Goal: Information Seeking & Learning: Learn about a topic

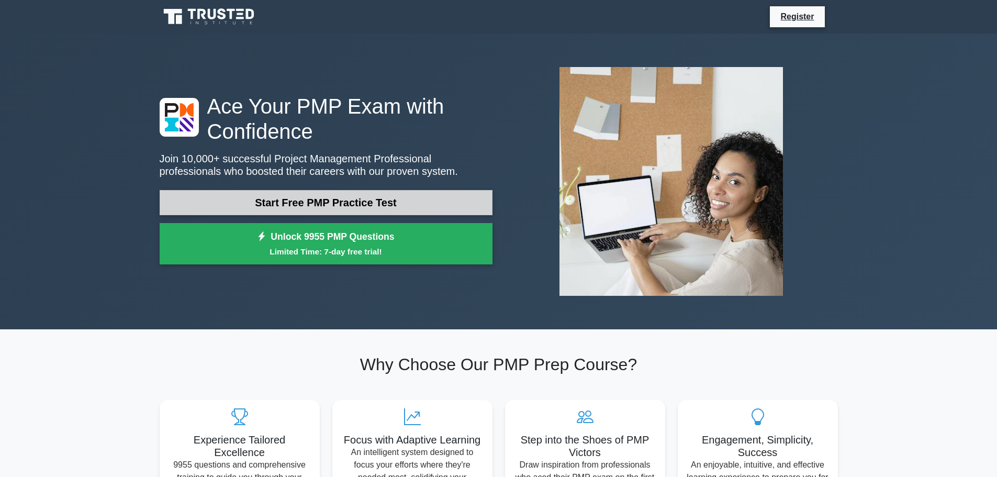
click at [441, 198] on link "Start Free PMP Practice Test" at bounding box center [326, 202] width 333 height 25
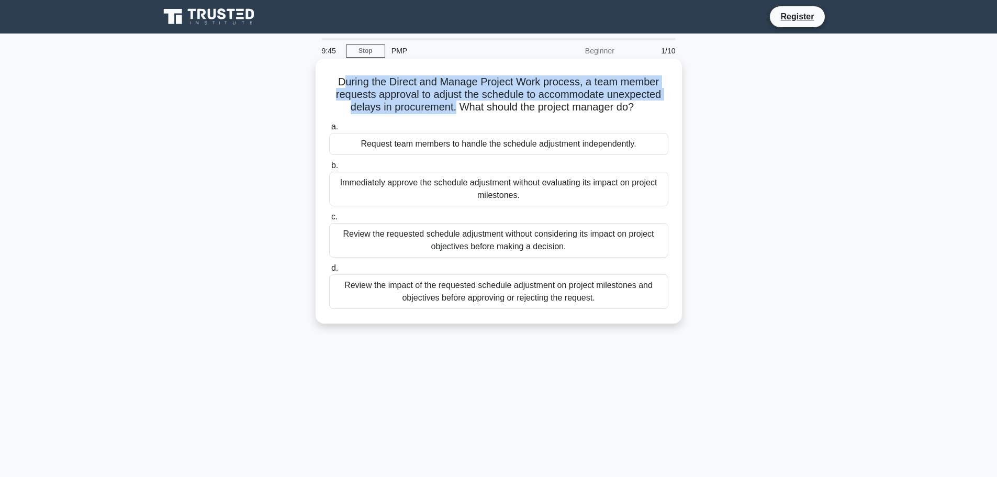
drag, startPoint x: 453, startPoint y: 107, endPoint x: 343, endPoint y: 85, distance: 112.6
click at [343, 85] on h5 "During the Direct and Manage Project Work process, a team member requests appro…" at bounding box center [498, 94] width 341 height 39
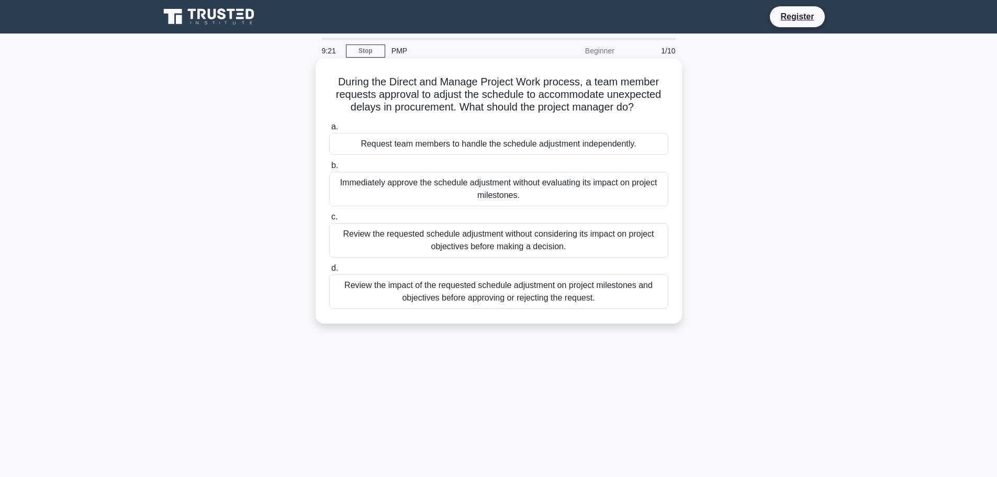
click at [458, 296] on div "Review the impact of the requested schedule adjustment on project milestones an…" at bounding box center [498, 291] width 339 height 35
click at [329, 272] on input "d. Review the impact of the requested schedule adjustment on project milestones…" at bounding box center [329, 268] width 0 height 7
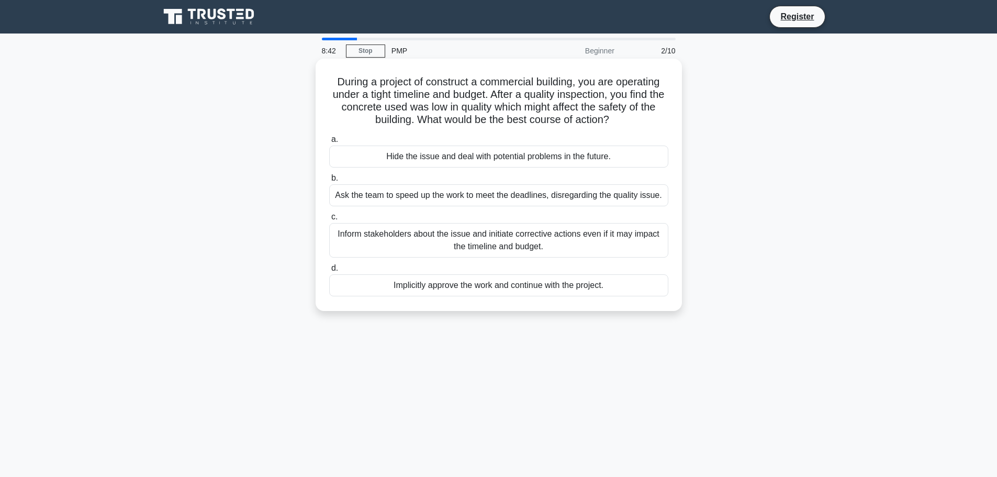
click at [571, 244] on div "Inform stakeholders about the issue and initiate corrective actions even if it …" at bounding box center [498, 240] width 339 height 35
click at [329, 220] on input "c. Inform stakeholders about the issue and initiate corrective actions even if …" at bounding box center [329, 216] width 0 height 7
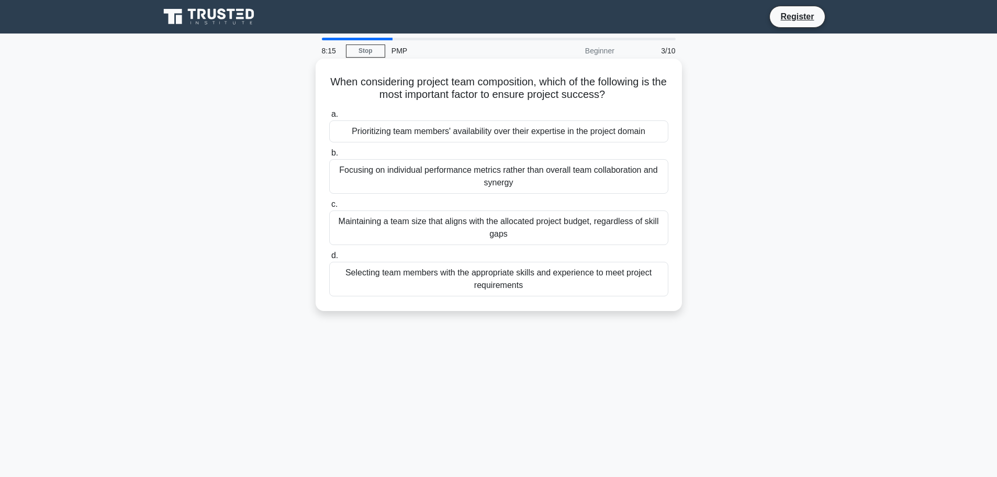
click at [447, 282] on div "Selecting team members with the appropriate skills and experience to meet proje…" at bounding box center [498, 279] width 339 height 35
click at [329, 259] on input "d. Selecting team members with the appropriate skills and experience to meet pr…" at bounding box center [329, 255] width 0 height 7
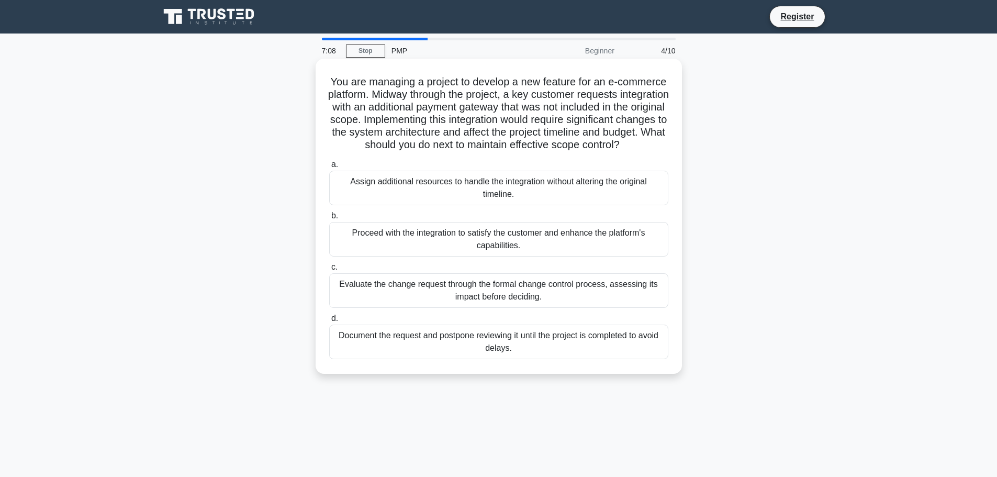
click at [441, 198] on div "Assign additional resources to handle the integration without altering the orig…" at bounding box center [498, 188] width 339 height 35
click at [329, 168] on input "a. Assign additional resources to handle the integration without altering the o…" at bounding box center [329, 164] width 0 height 7
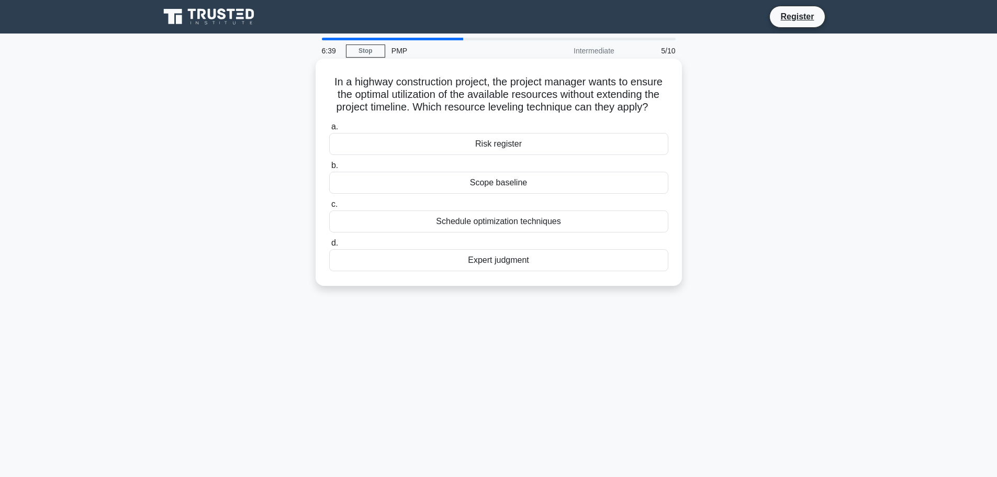
click at [551, 219] on div "Schedule optimization techniques" at bounding box center [498, 221] width 339 height 22
click at [329, 208] on input "c. Schedule optimization techniques" at bounding box center [329, 204] width 0 height 7
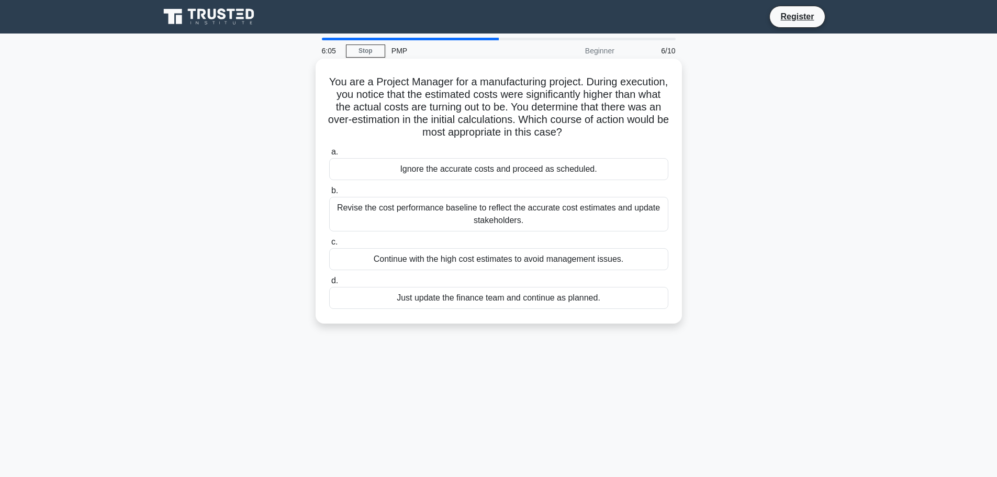
click at [448, 213] on div "Revise the cost performance baseline to reflect the accurate cost estimates and…" at bounding box center [498, 214] width 339 height 35
click at [329, 194] on input "b. Revise the cost performance baseline to reflect the accurate cost estimates …" at bounding box center [329, 190] width 0 height 7
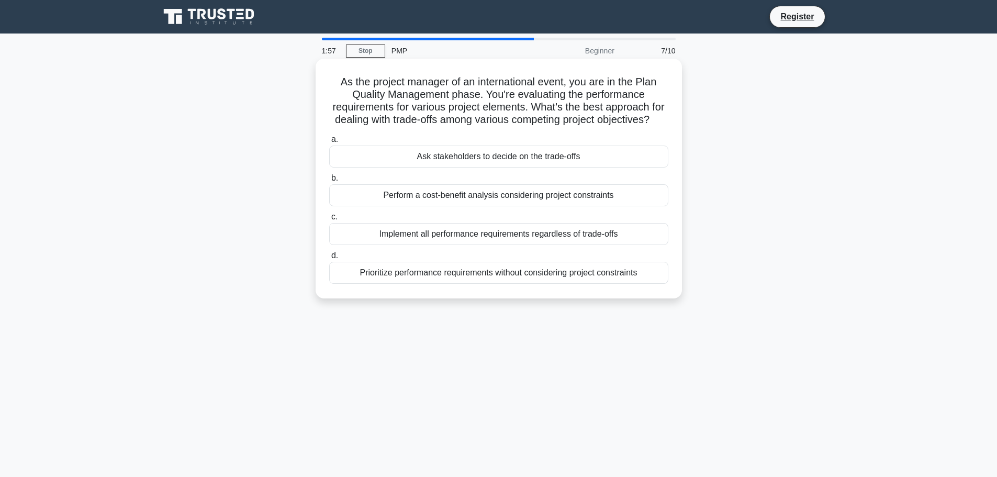
click at [480, 245] on div "Implement all performance requirements regardless of trade-offs" at bounding box center [498, 234] width 339 height 22
click at [329, 220] on input "c. Implement all performance requirements regardless of trade-offs" at bounding box center [329, 216] width 0 height 7
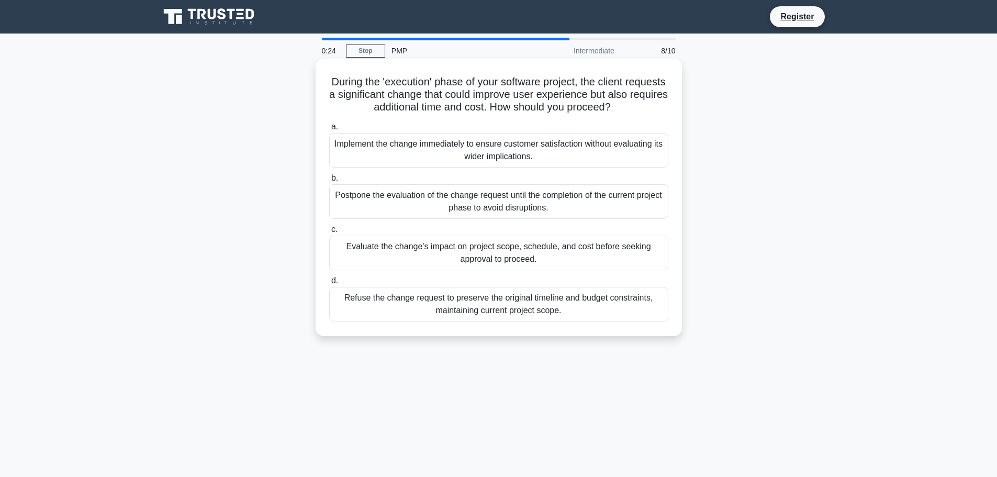
click at [580, 254] on div "Evaluate the change's impact on project scope, schedule, and cost before seekin…" at bounding box center [498, 252] width 339 height 35
click at [329, 233] on input "c. Evaluate the change's impact on project scope, schedule, and cost before see…" at bounding box center [329, 229] width 0 height 7
